Goal: Task Accomplishment & Management: Complete application form

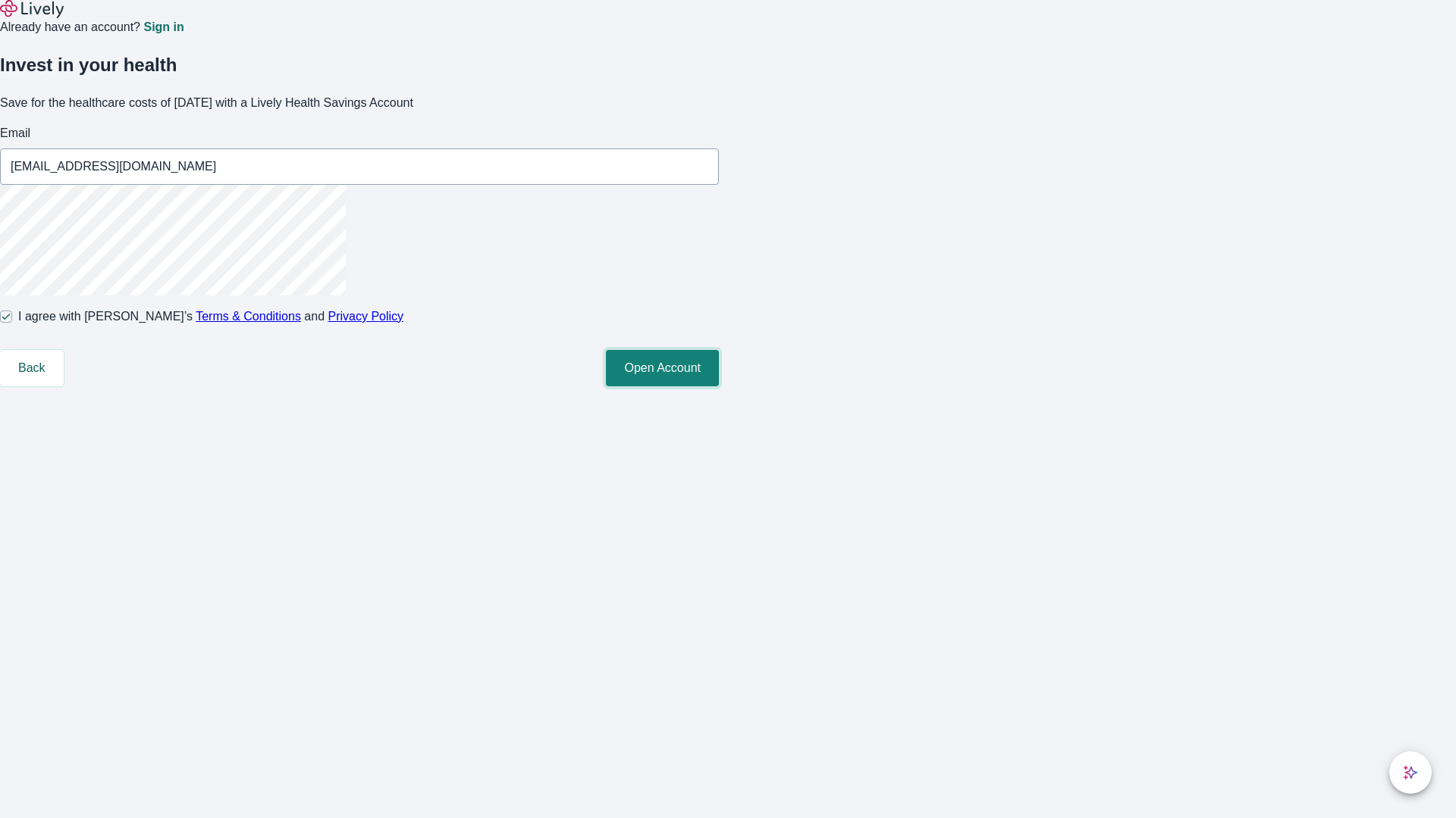
click at [719, 386] on button "Open Account" at bounding box center [661, 368] width 113 height 36
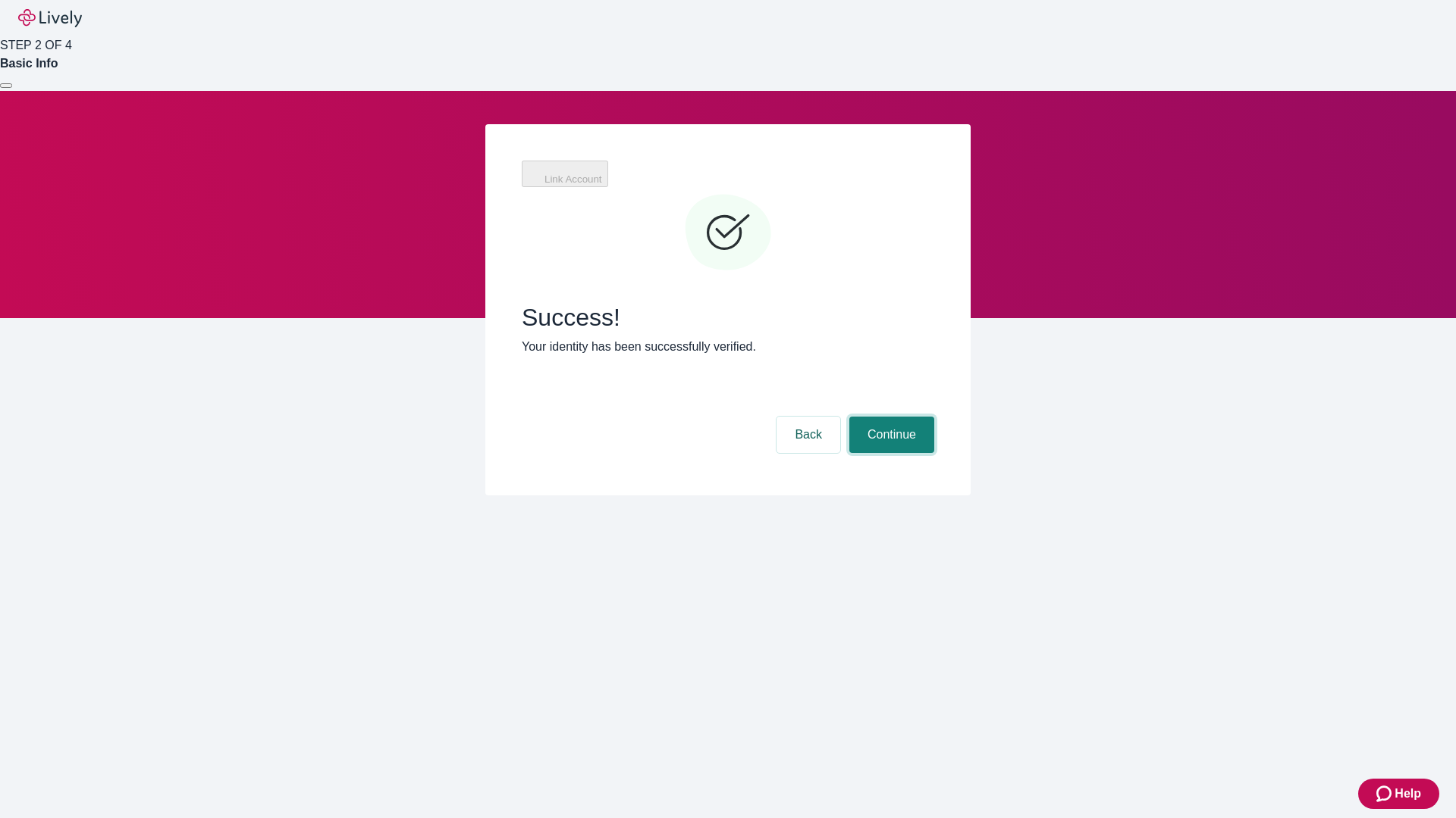
click at [889, 417] on button "Continue" at bounding box center [892, 434] width 85 height 36
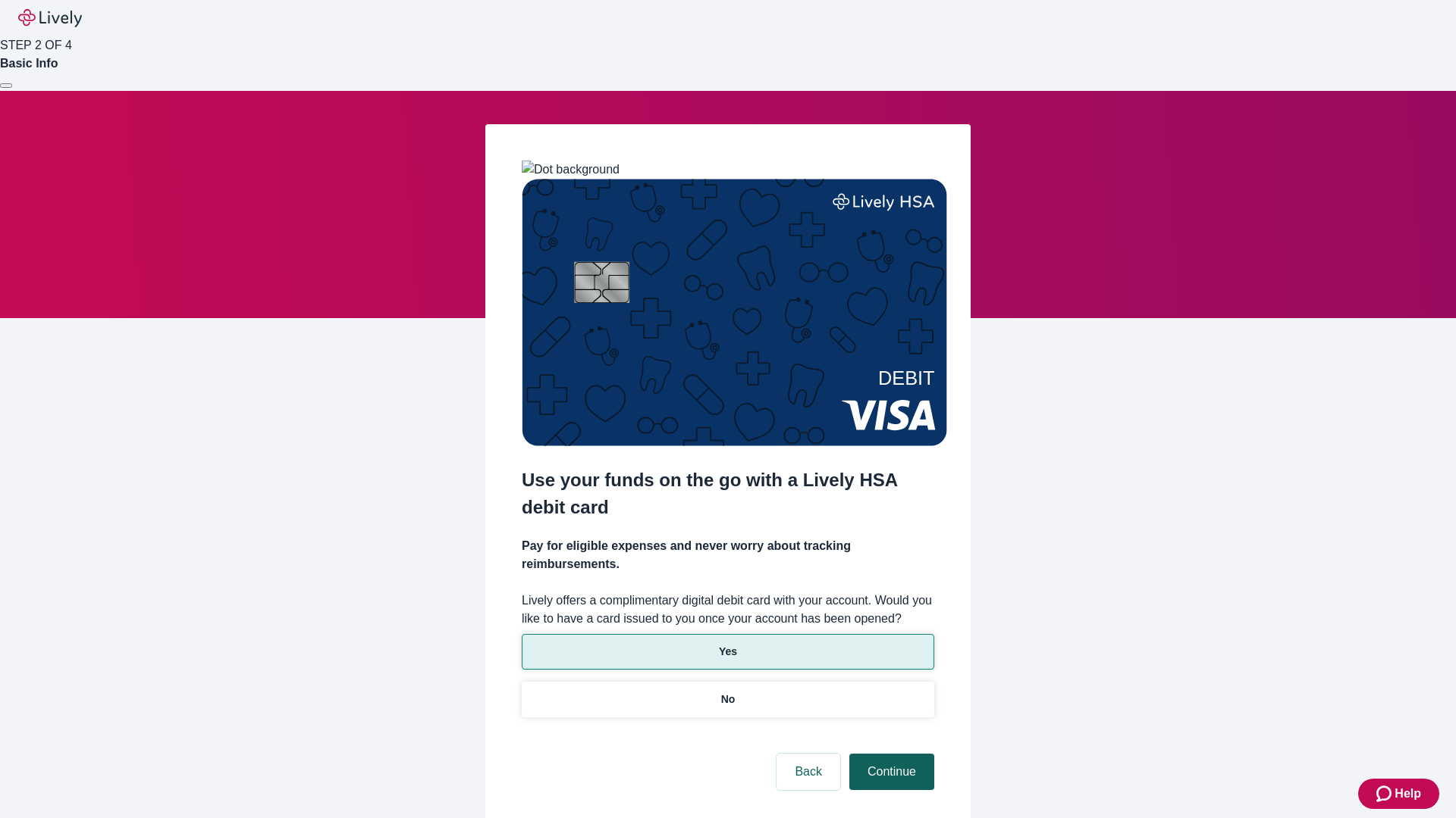
click at [727, 644] on p "Yes" at bounding box center [728, 652] width 19 height 16
click at [889, 754] on button "Continue" at bounding box center [892, 772] width 85 height 36
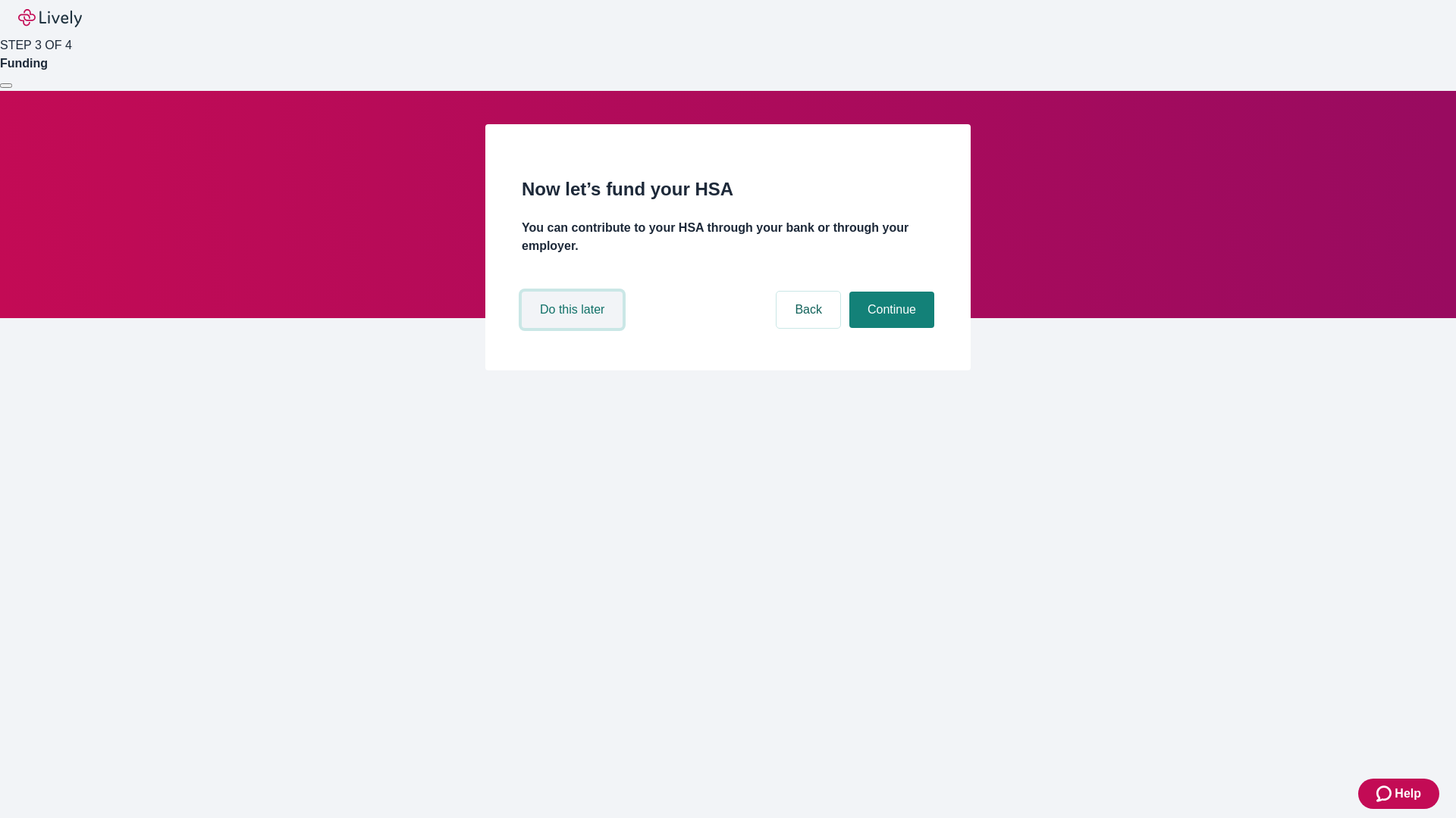
click at [574, 328] on button "Do this later" at bounding box center [572, 309] width 101 height 36
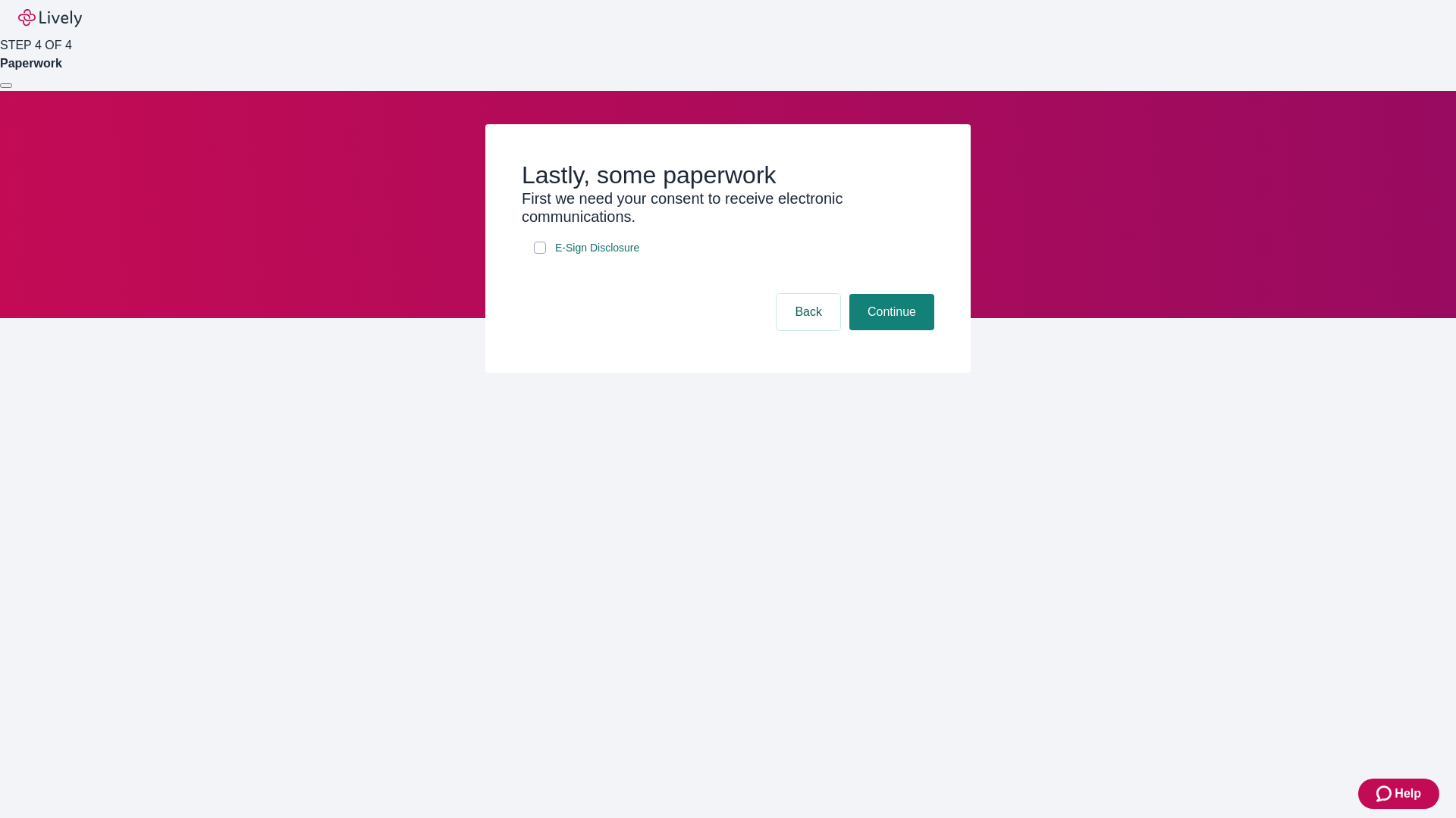
click at [540, 253] on input "E-Sign Disclosure" at bounding box center [540, 248] width 12 height 12
checkbox input "true"
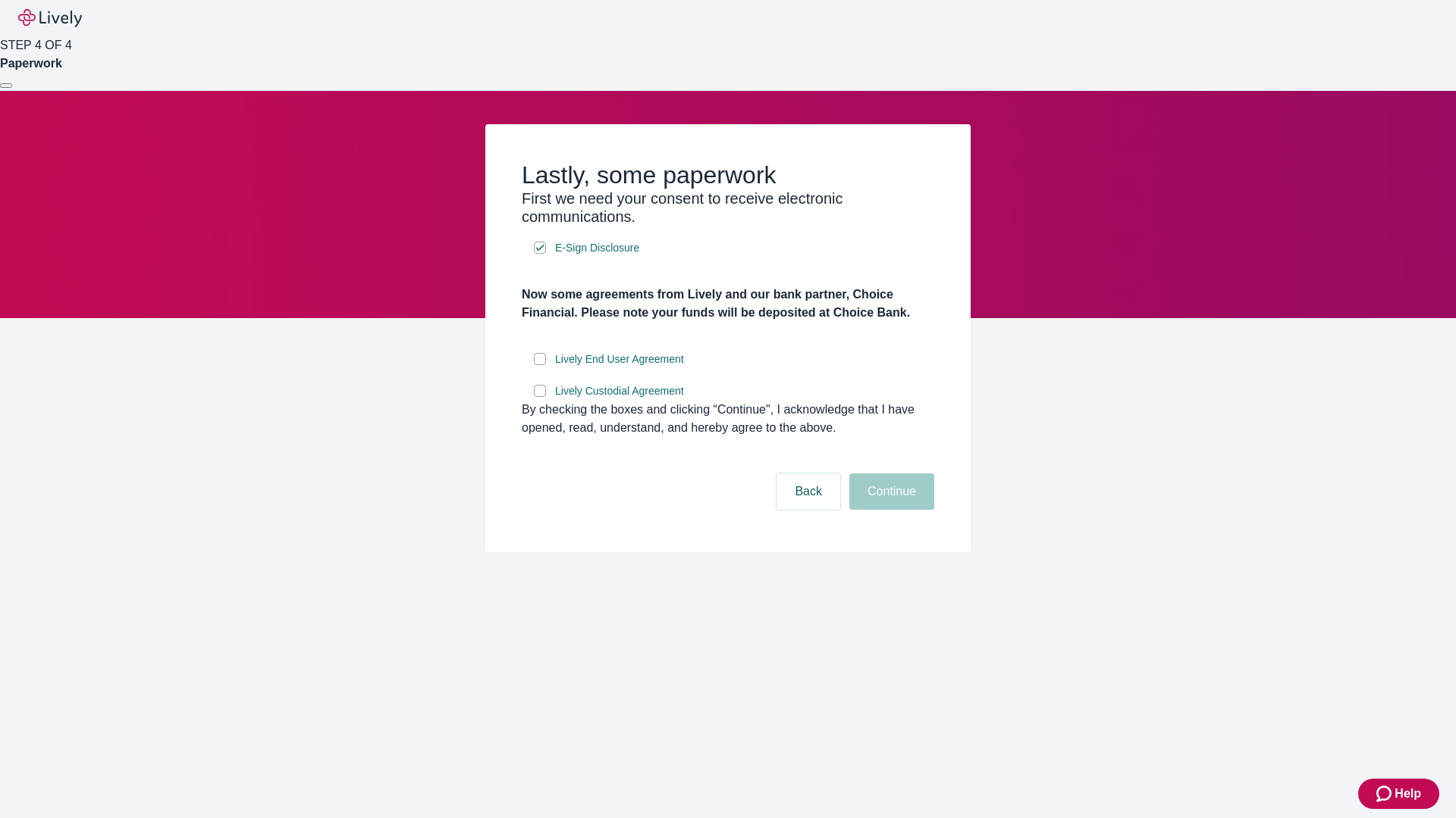
click at [540, 365] on input "Lively End User Agreement" at bounding box center [540, 359] width 12 height 12
checkbox input "true"
click at [540, 397] on input "Lively Custodial Agreement" at bounding box center [540, 391] width 12 height 12
checkbox input "true"
click at [889, 510] on button "Continue" at bounding box center [892, 491] width 85 height 36
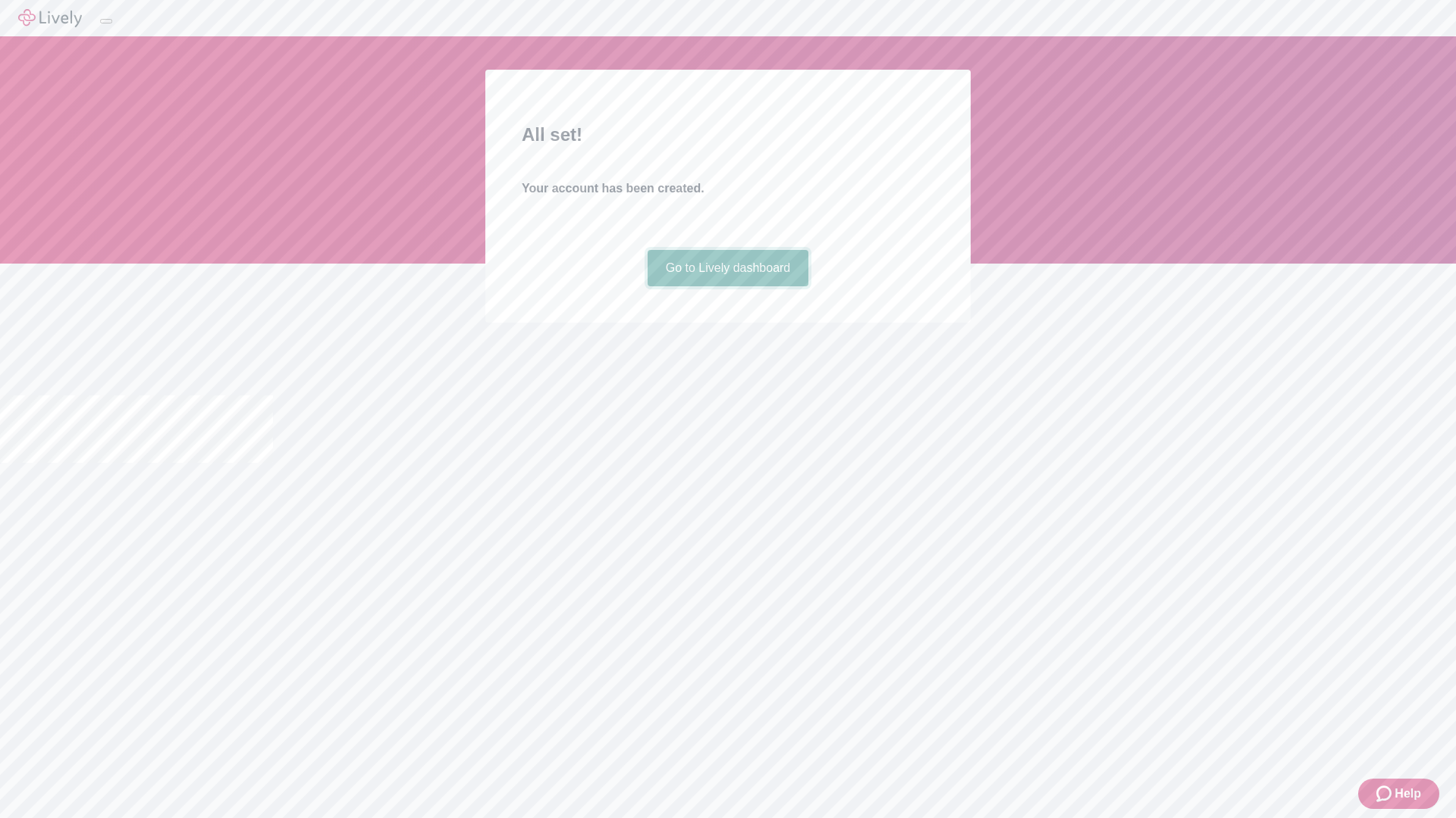
click at [727, 286] on link "Go to Lively dashboard" at bounding box center [728, 268] width 161 height 36
